Goal: Information Seeking & Learning: Learn about a topic

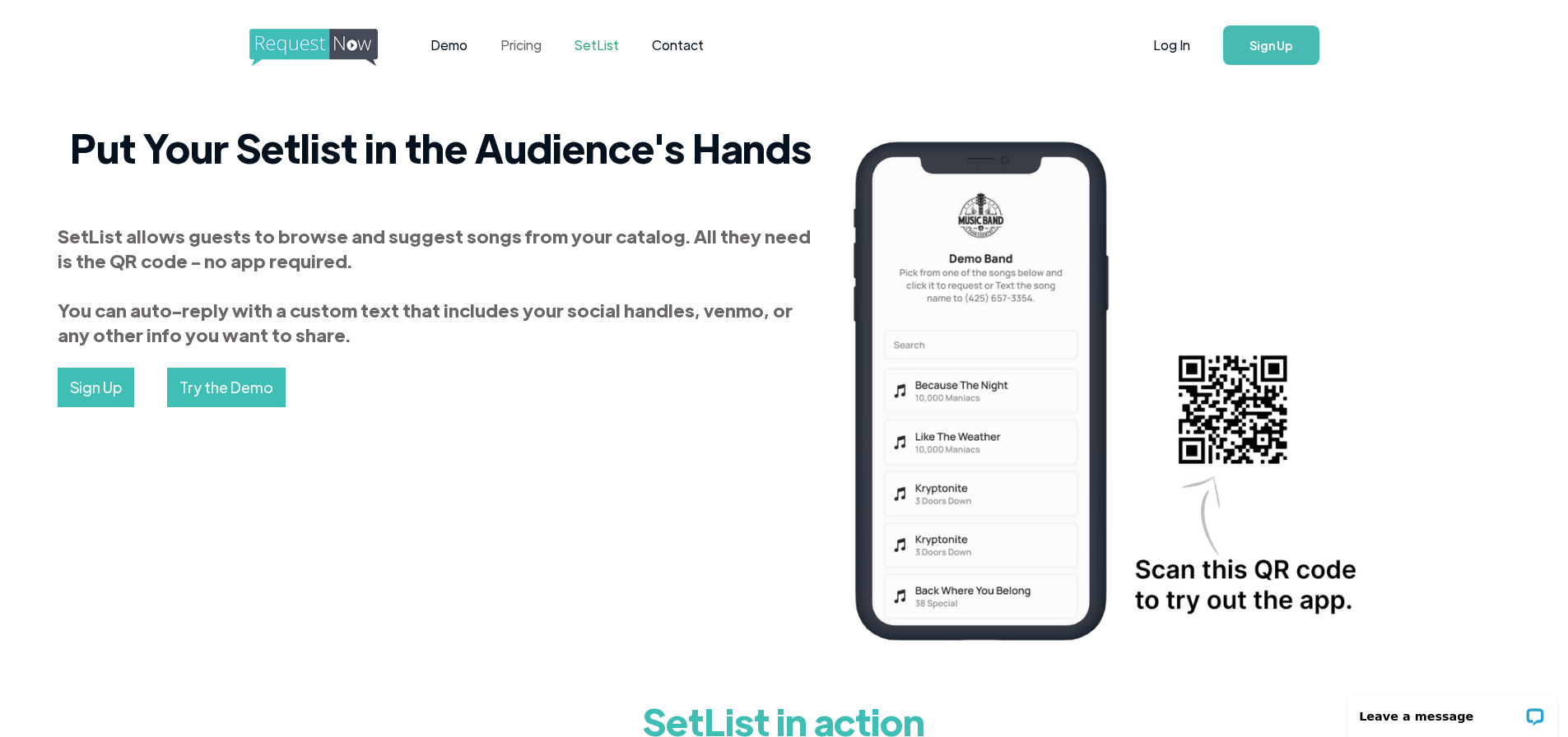
click at [540, 52] on link "Pricing" at bounding box center [521, 45] width 74 height 51
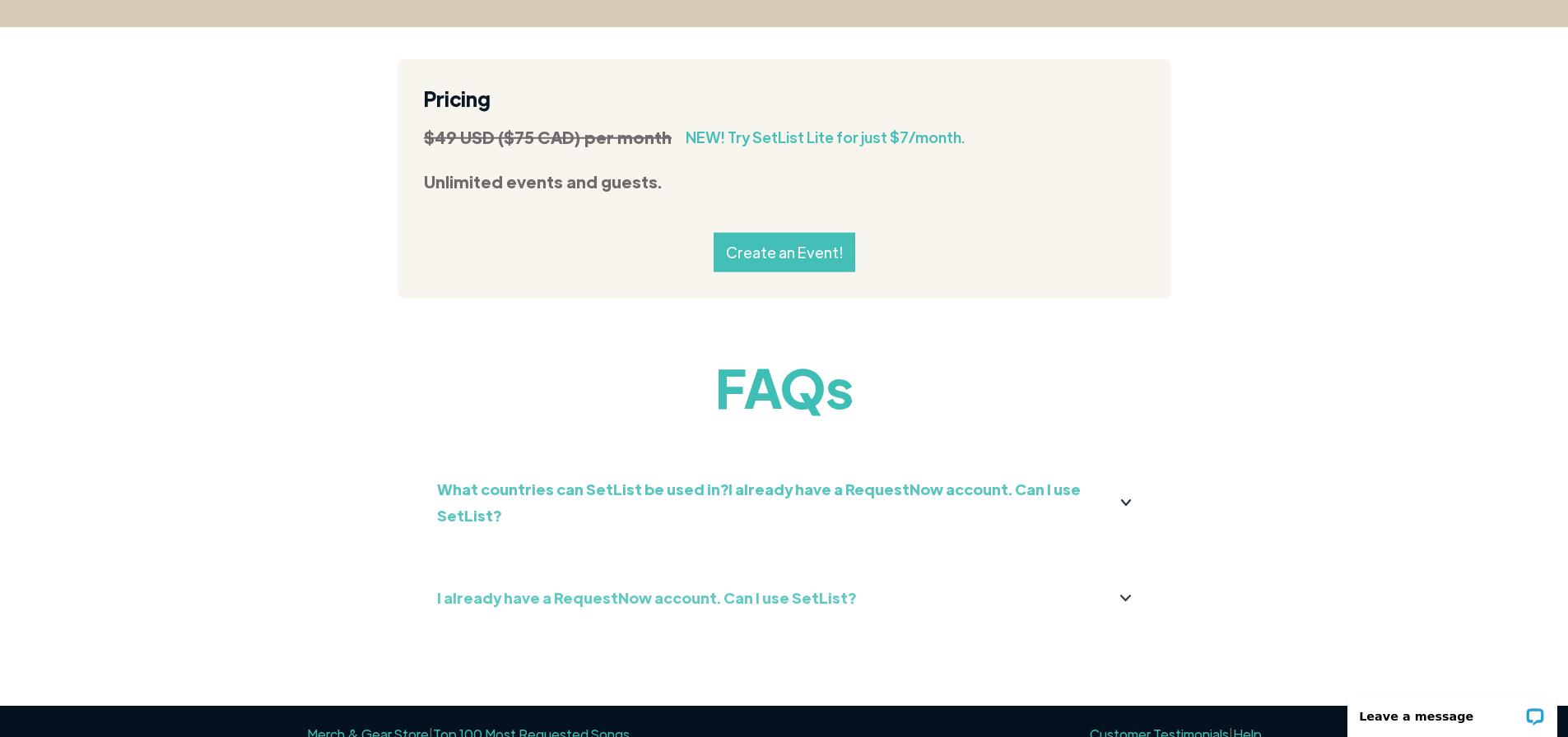
scroll to position [1809, 0]
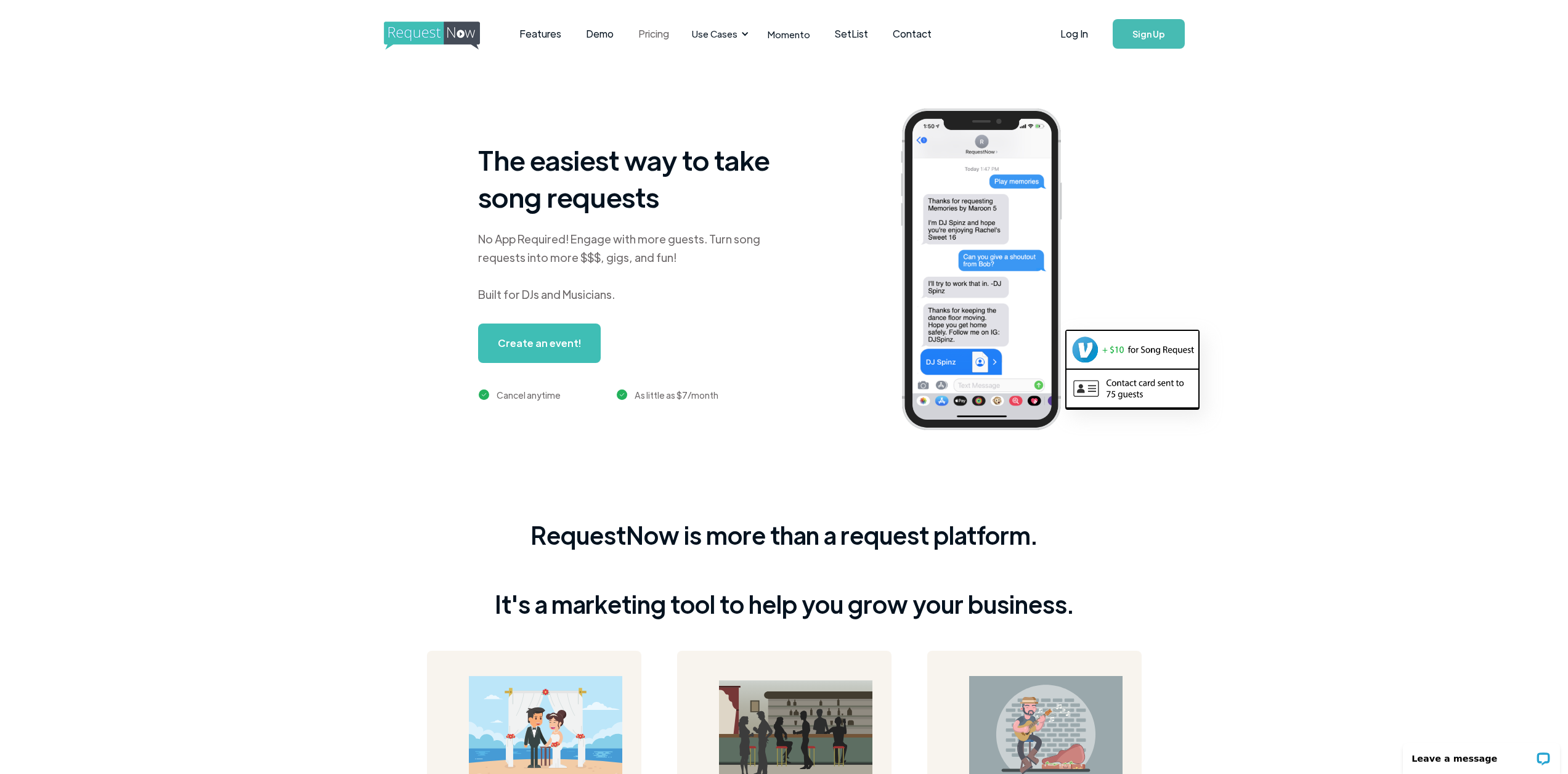
click at [657, 36] on link "Pricing" at bounding box center [654, 34] width 56 height 38
click at [846, 32] on link "SetList" at bounding box center [851, 34] width 58 height 38
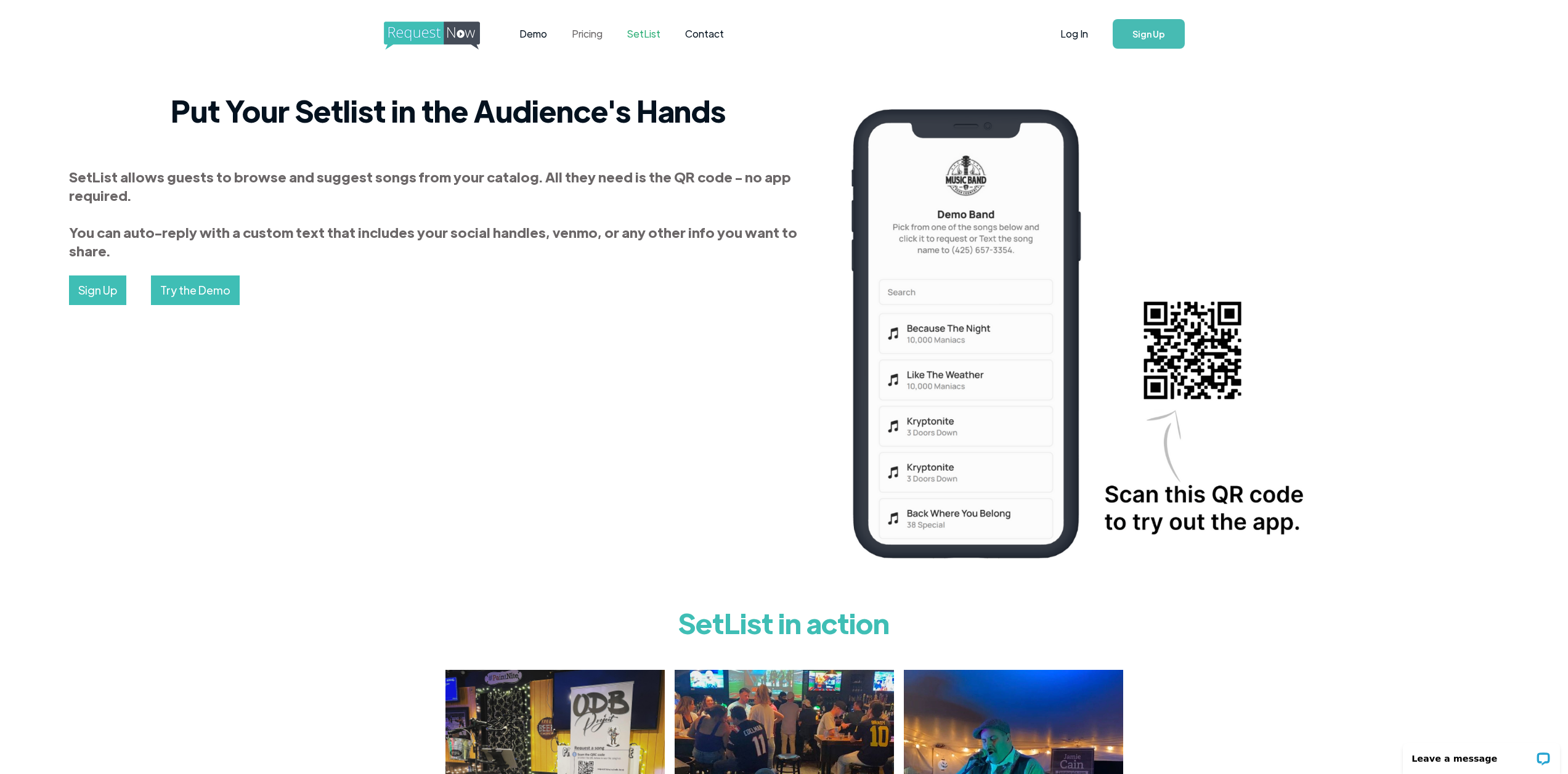
click at [594, 32] on link "Pricing" at bounding box center [587, 34] width 56 height 38
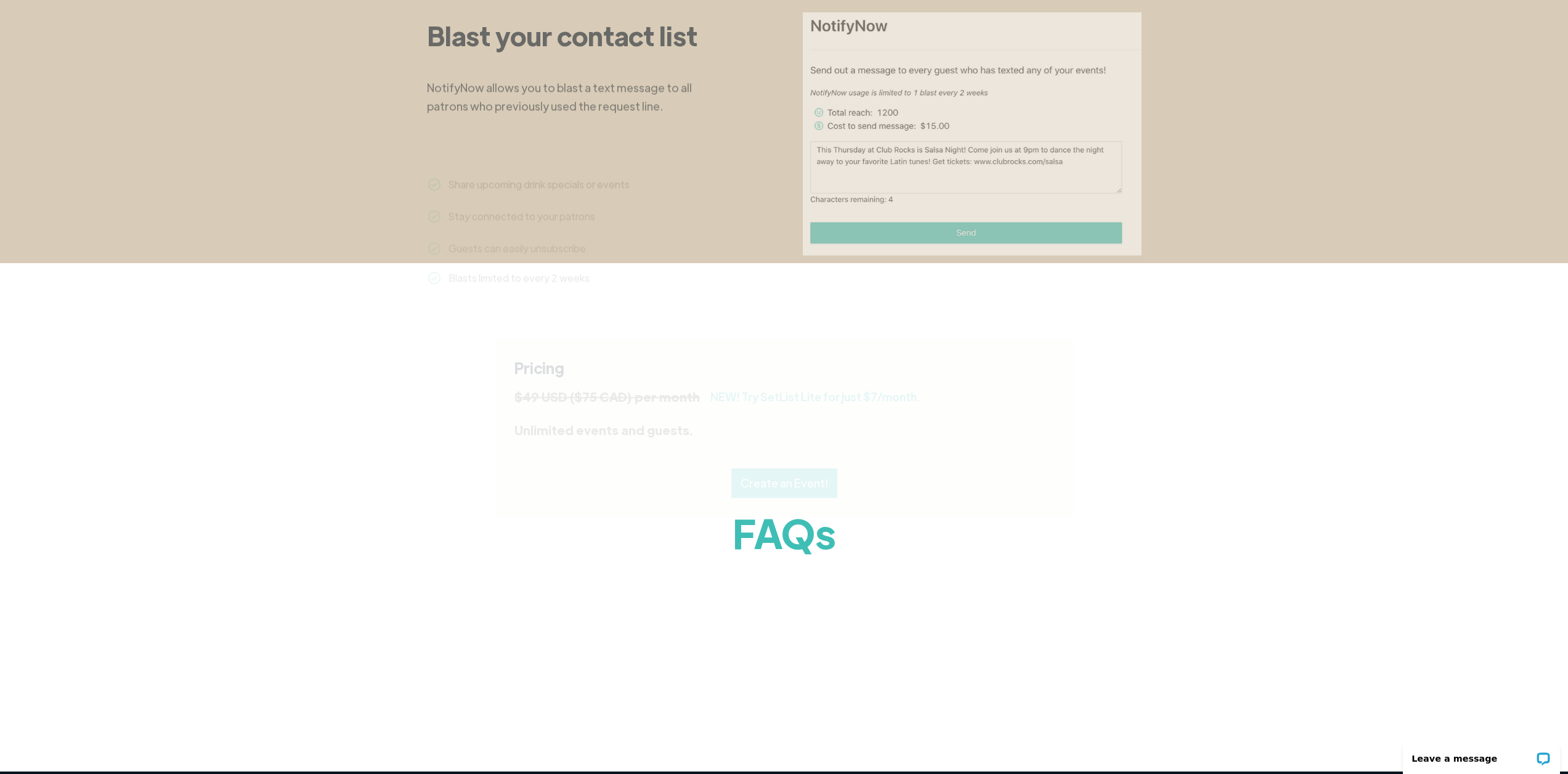
scroll to position [1282, 0]
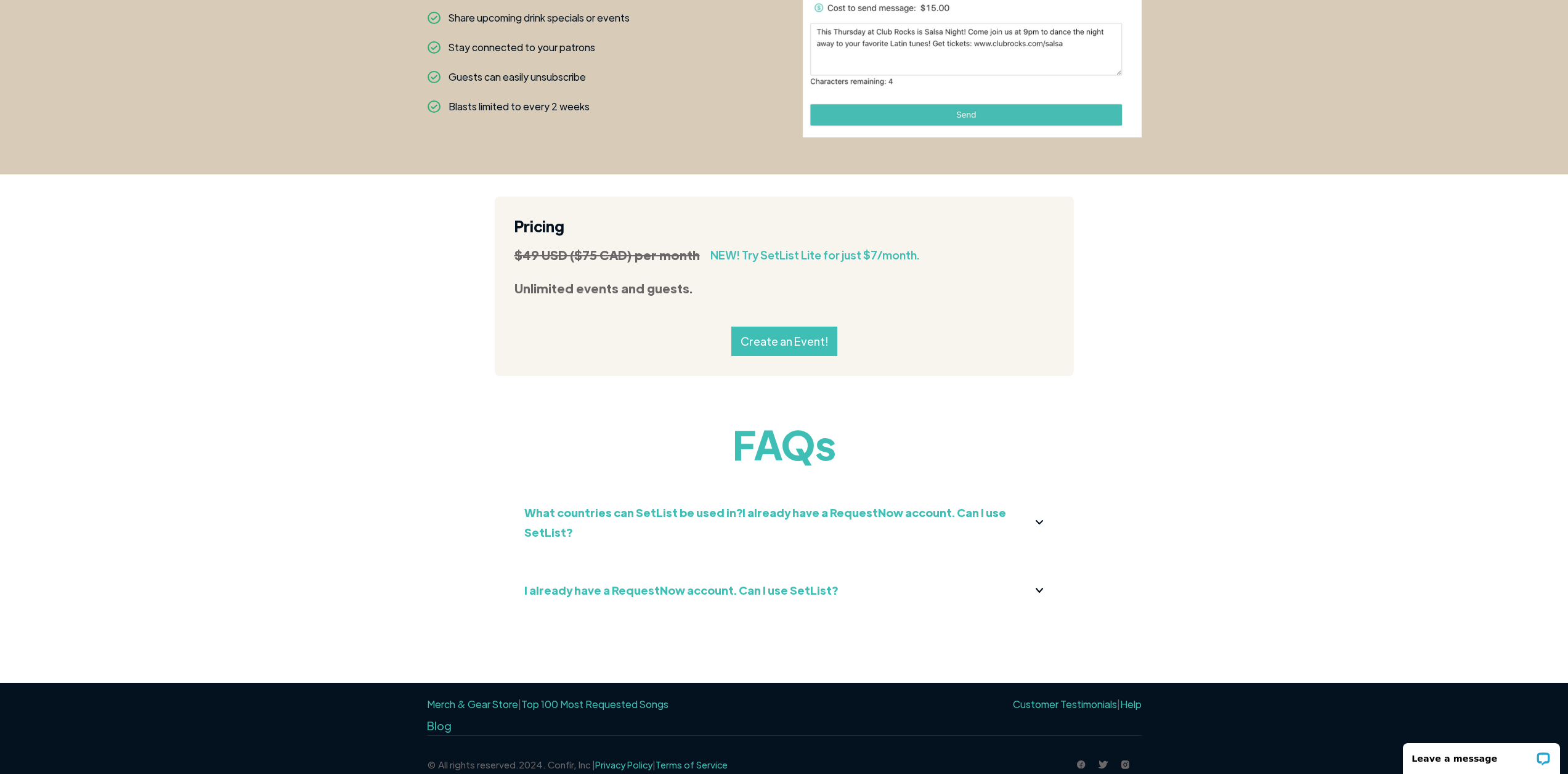
click at [842, 260] on div "NEW! Try SetList Lite for just $7/month." at bounding box center [815, 255] width 210 height 19
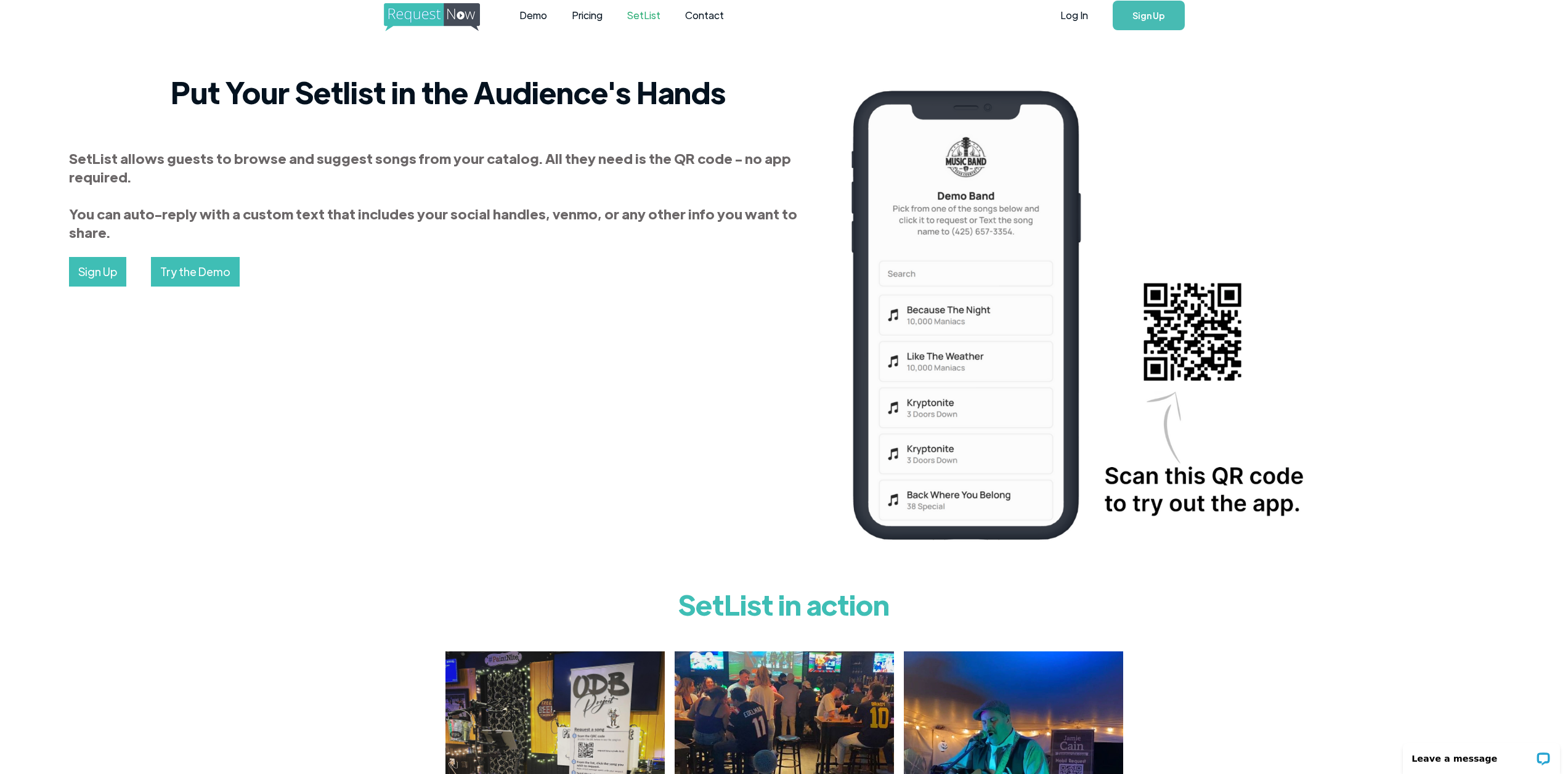
scroll to position [0, 0]
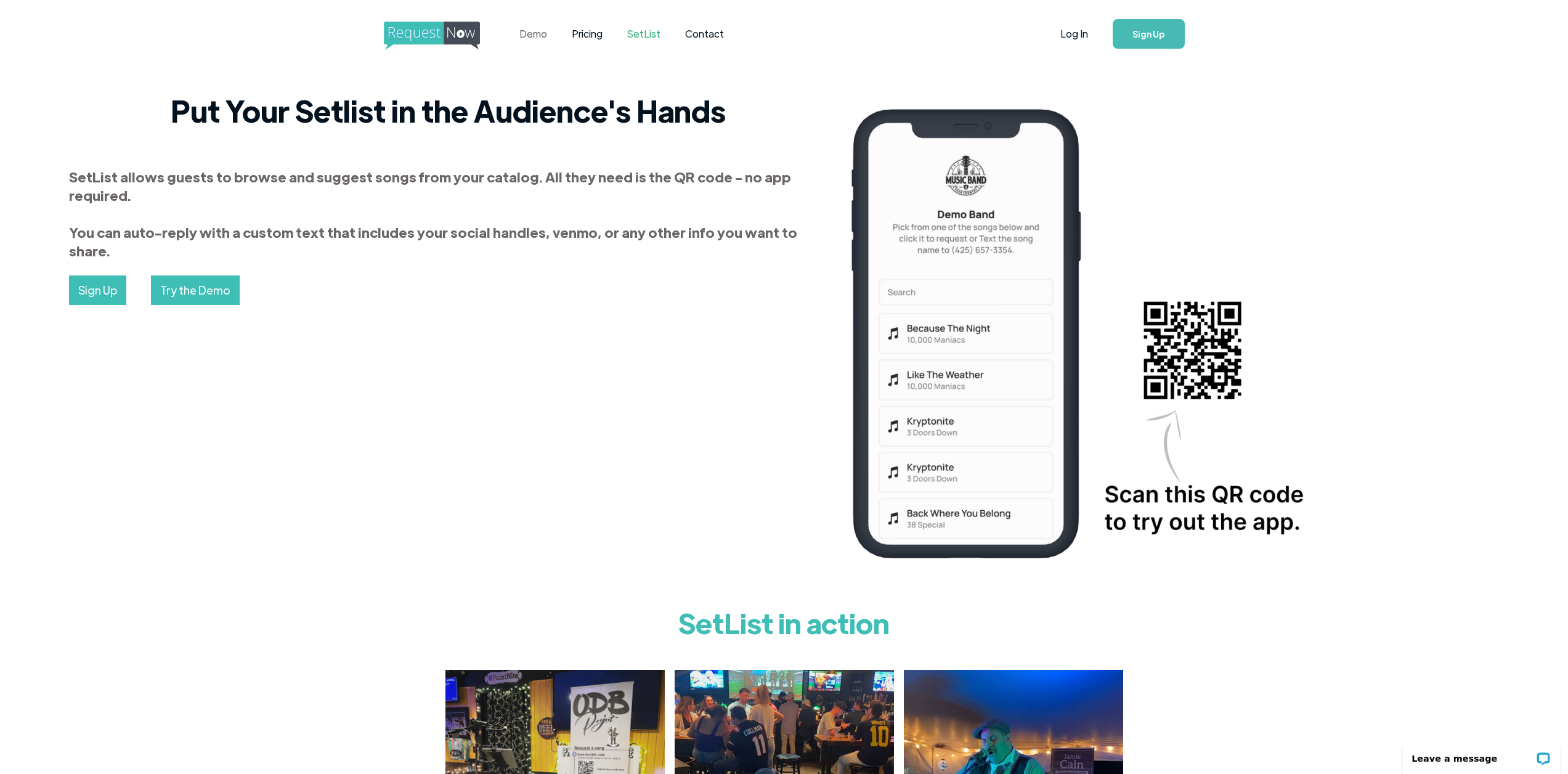
click at [535, 41] on link "Demo" at bounding box center [533, 34] width 52 height 38
click at [529, 43] on link "Demo" at bounding box center [533, 34] width 52 height 38
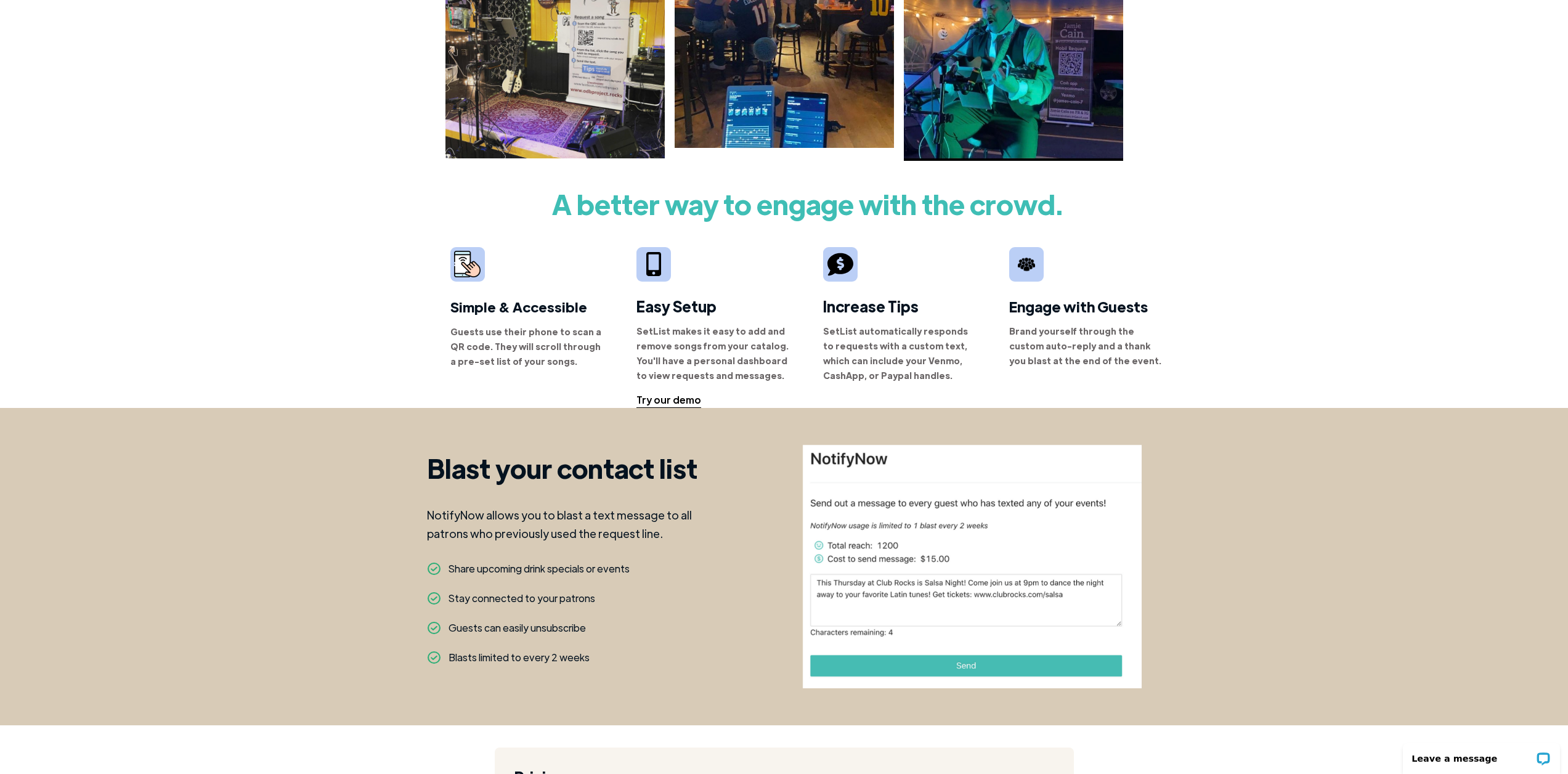
scroll to position [739, 0]
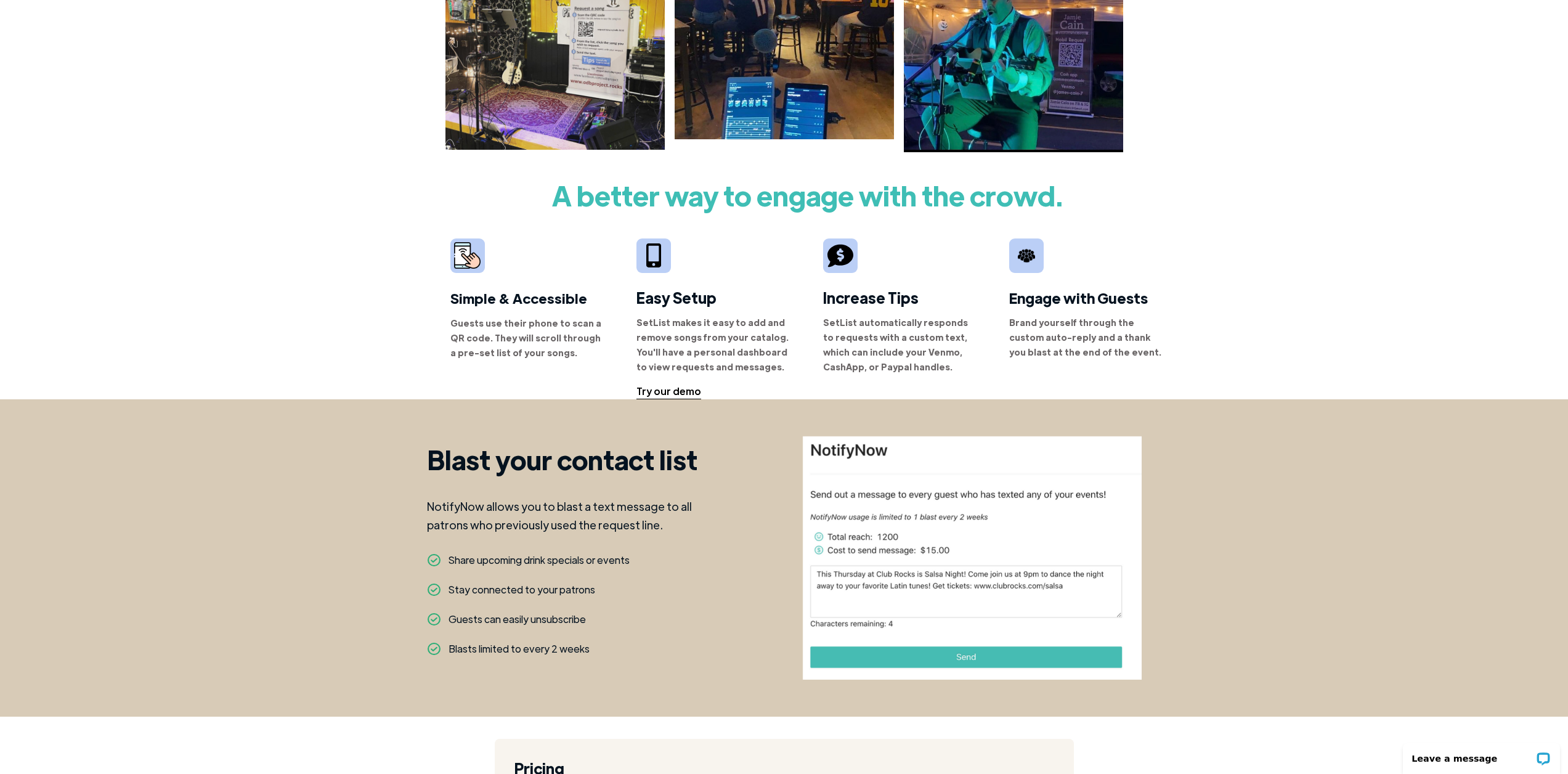
drag, startPoint x: 195, startPoint y: 372, endPoint x: 190, endPoint y: 368, distance: 6.4
click at [190, 368] on div "A better way to engage with the crowd. Simple & Accessible Guests use their pho…" at bounding box center [807, 285] width 1521 height 229
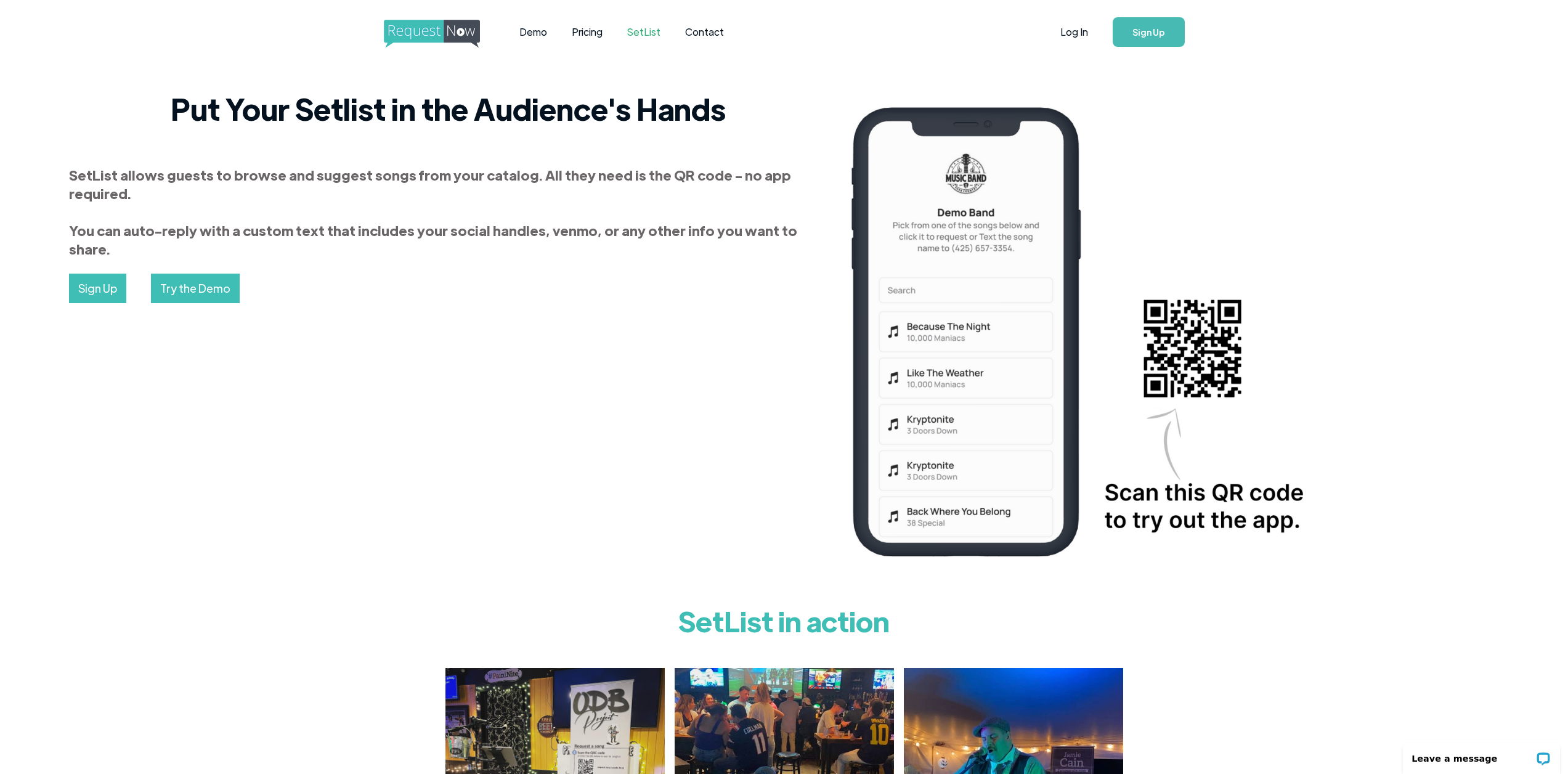
scroll to position [0, 0]
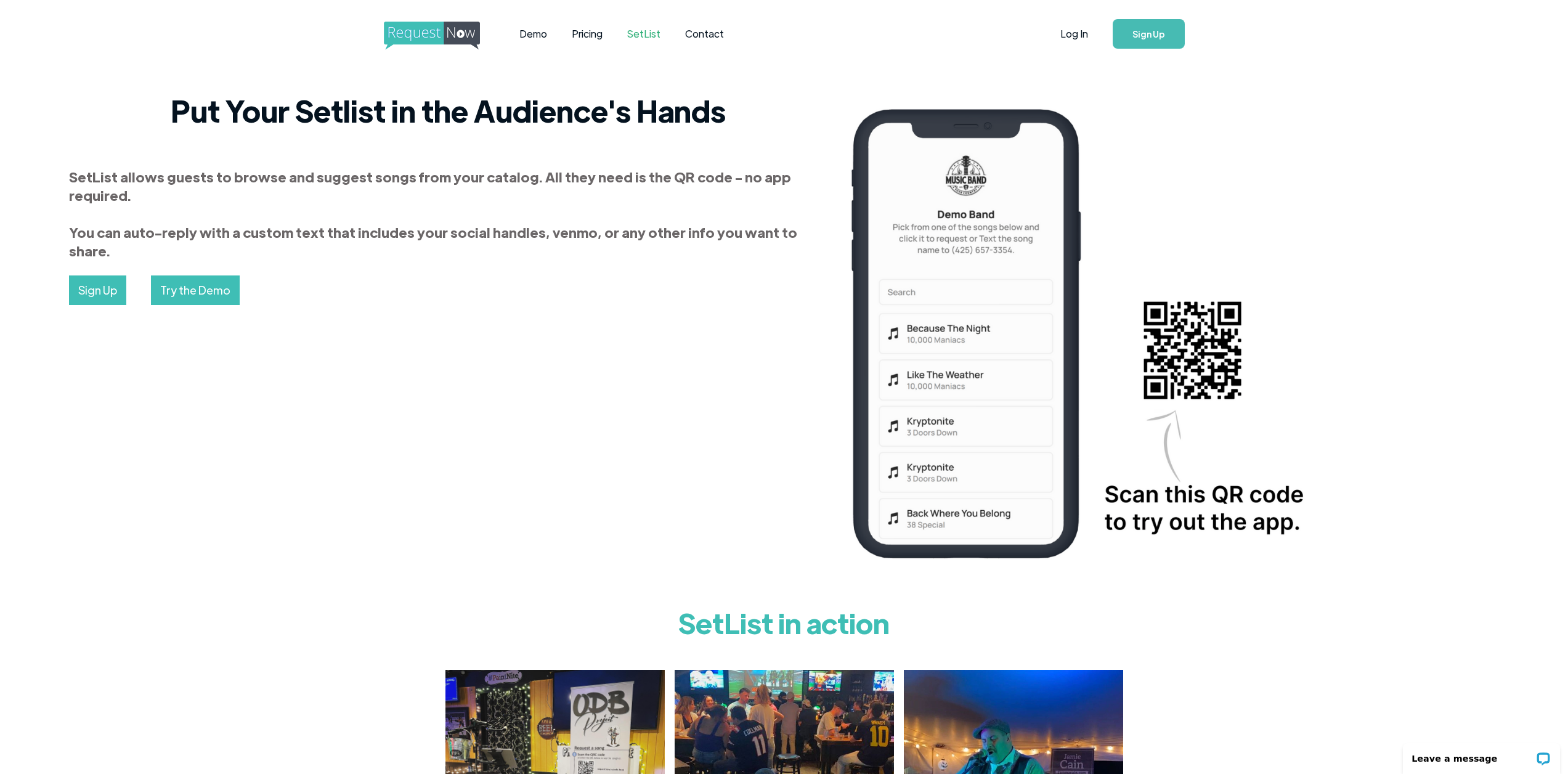
click at [157, 449] on div "Put Your Setlist in the Audience's Hands SetList allows guests to browse and su…" at bounding box center [833, 337] width 1540 height 490
